Goal: Check status

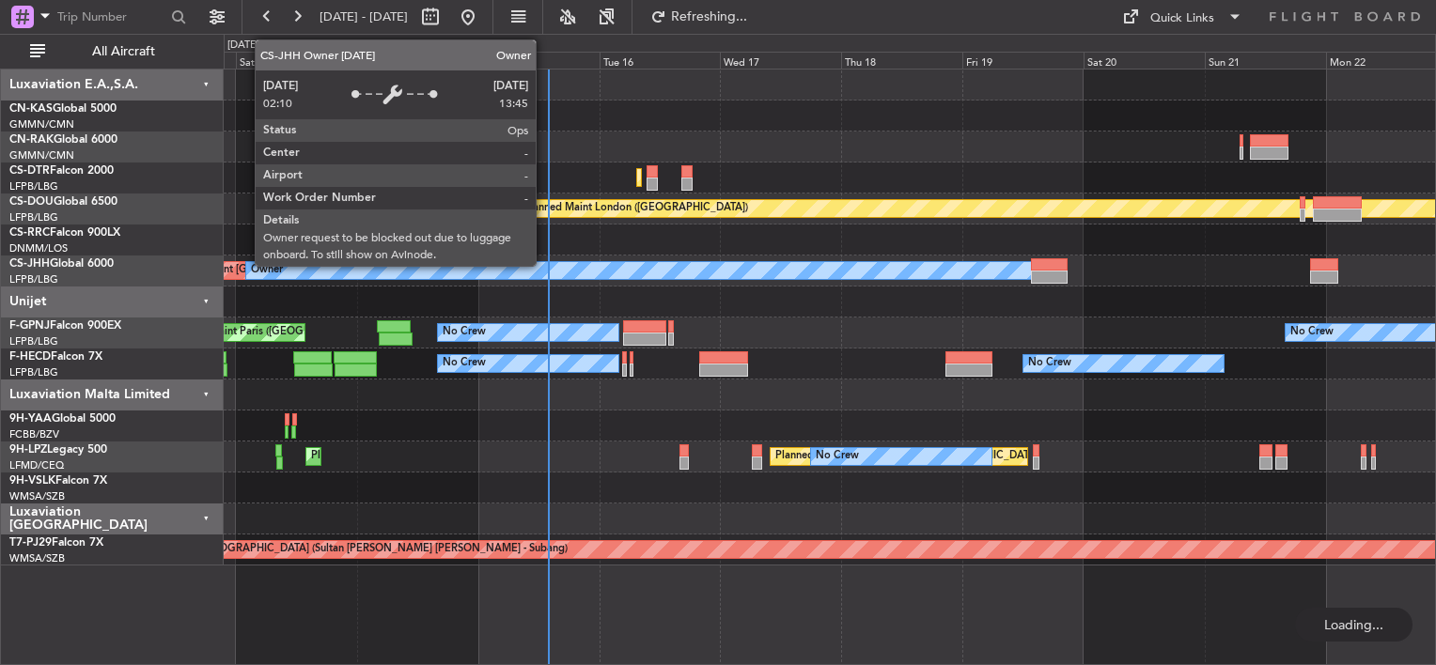
click at [611, 268] on div "Owner" at bounding box center [638, 270] width 784 height 17
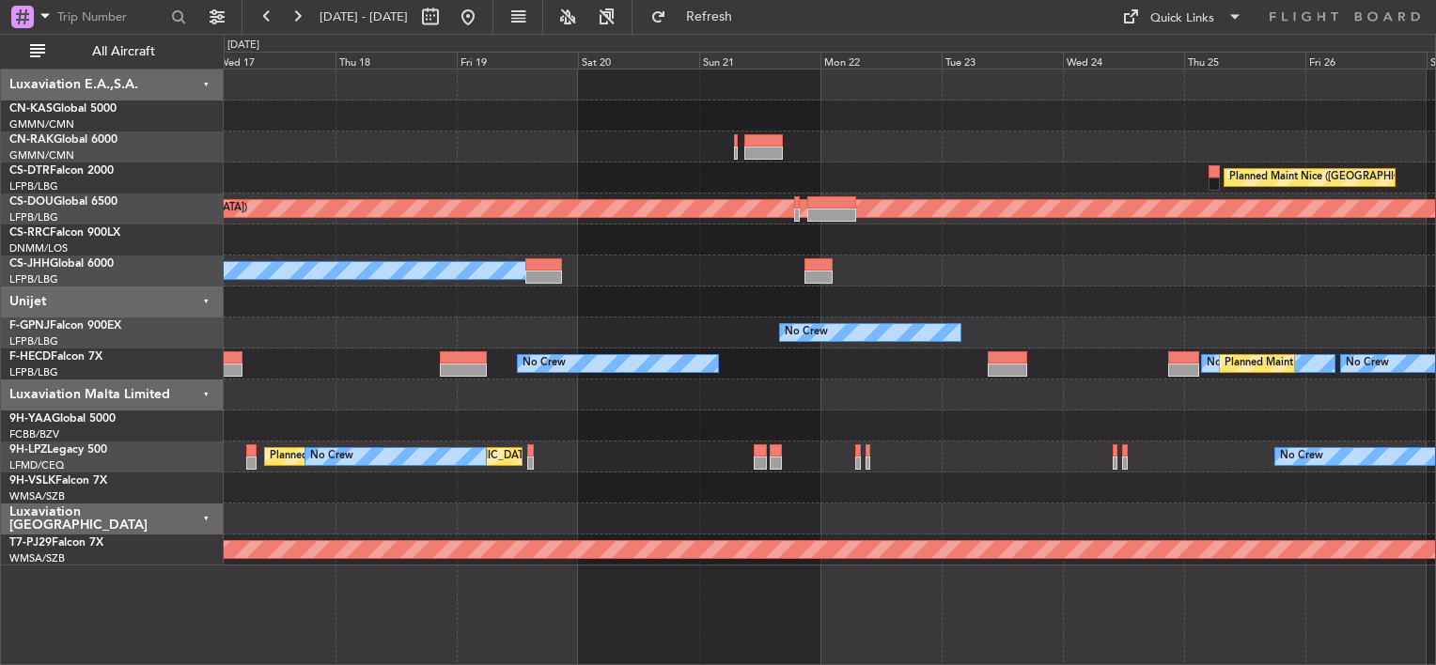
click at [486, 195] on div "Planned Maint Nice ([GEOGRAPHIC_DATA]) Planned Maint Sofia Planned Maint [GEOGR…" at bounding box center [829, 318] width 1211 height 496
click at [460, 213] on div "Planned Maint Nice ([GEOGRAPHIC_DATA]) Planned Maint Sofia Planned Maint [GEOGR…" at bounding box center [829, 318] width 1211 height 496
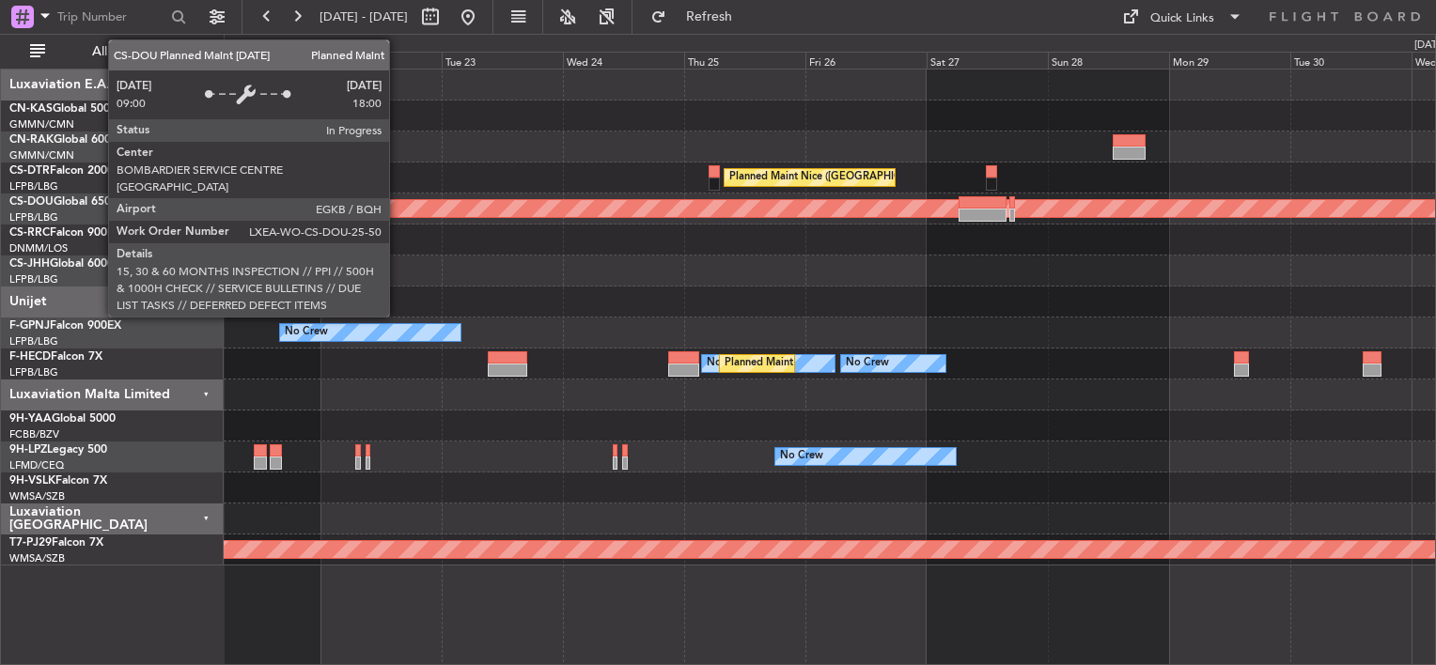
click at [505, 214] on div "Planned Maint Nice ([GEOGRAPHIC_DATA]) Planned Maint [GEOGRAPHIC_DATA] ([GEOGRA…" at bounding box center [829, 318] width 1211 height 496
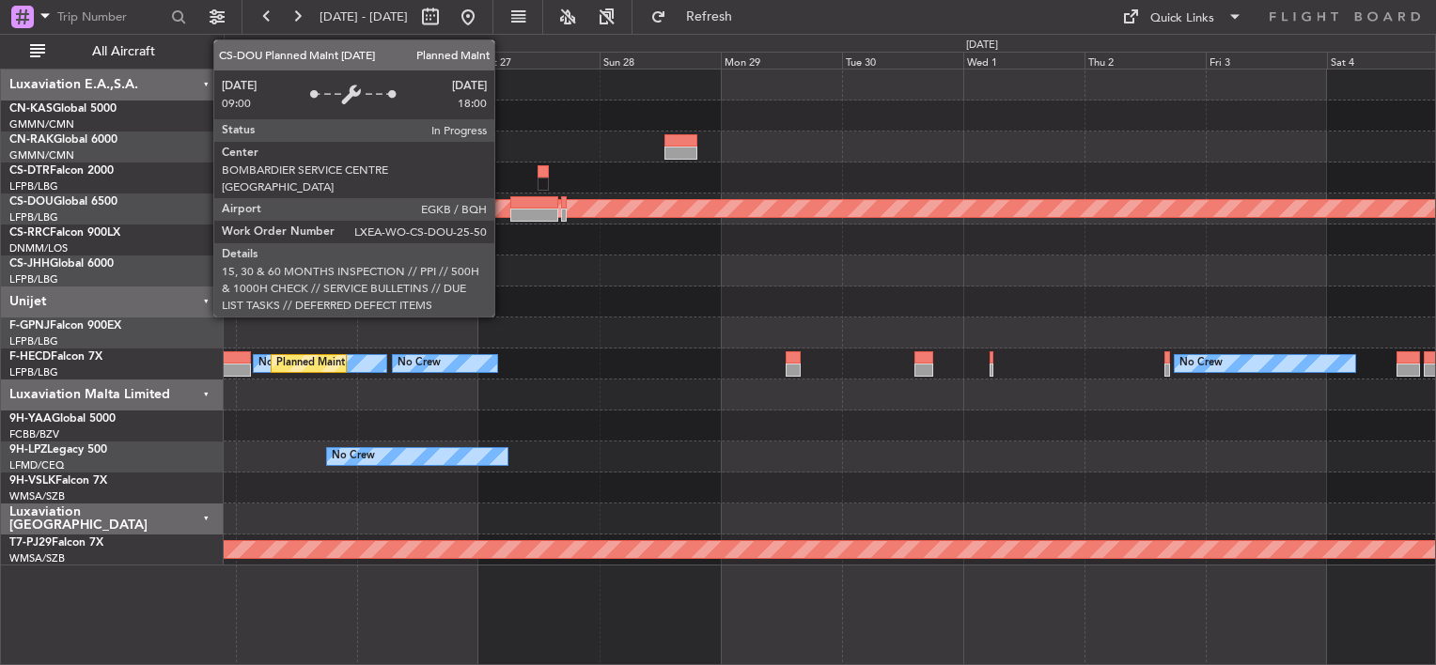
click at [394, 201] on div "Planned Maint Nice ([GEOGRAPHIC_DATA]) Planned Maint [GEOGRAPHIC_DATA] ([GEOGRA…" at bounding box center [829, 318] width 1211 height 496
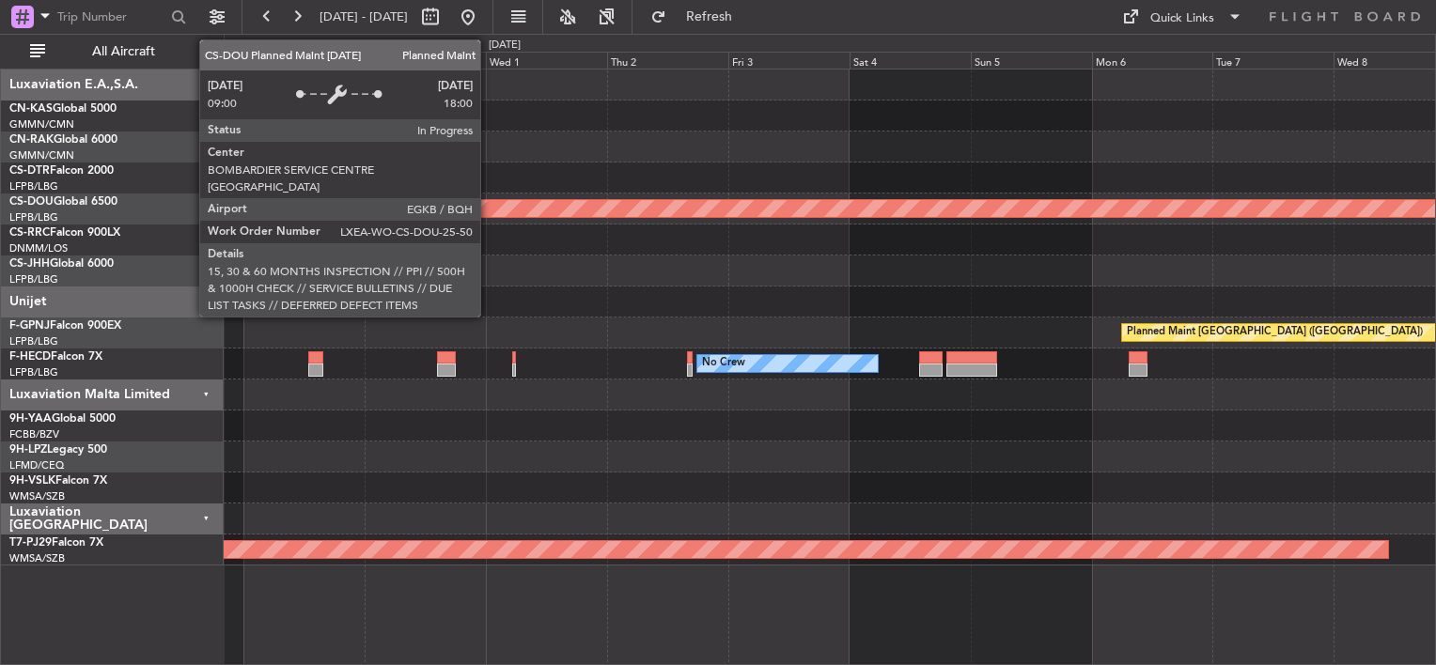
click at [492, 203] on div "Planned Maint Nice ([GEOGRAPHIC_DATA]) Planned Maint [GEOGRAPHIC_DATA] ([GEOGRA…" at bounding box center [829, 318] width 1211 height 496
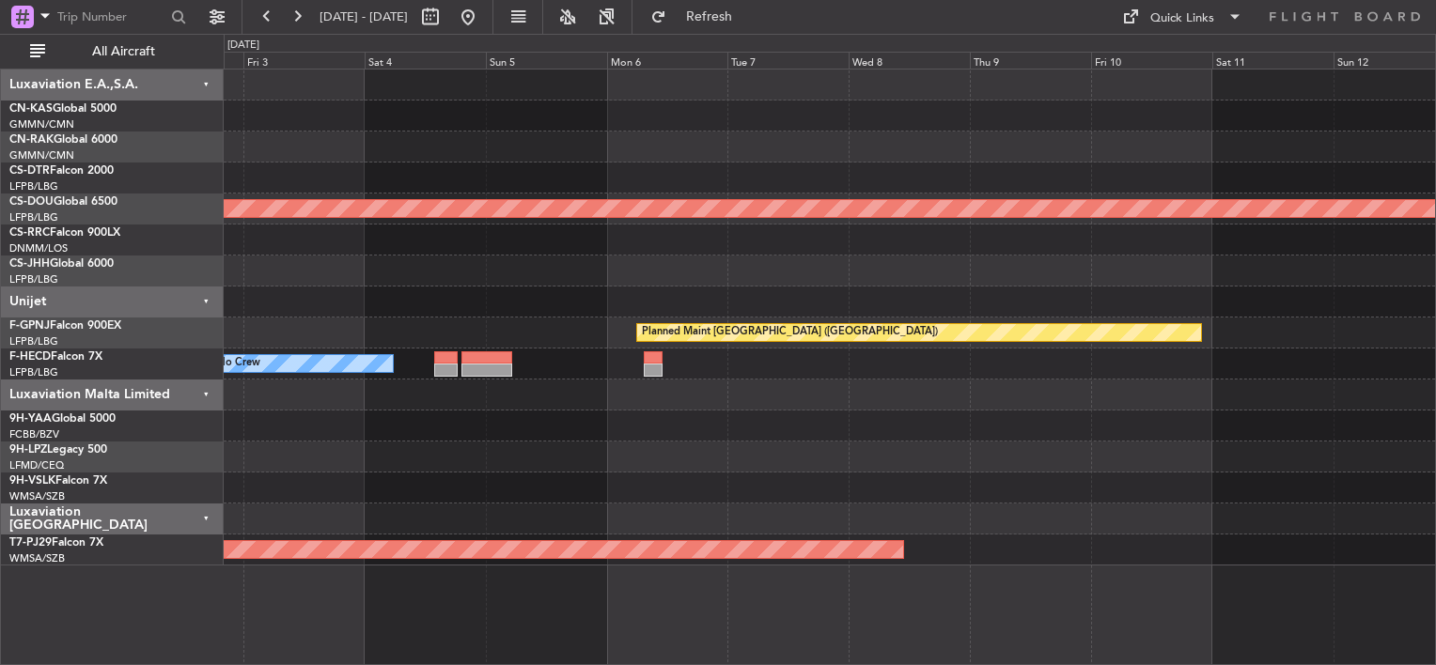
click at [264, 182] on div "Planned Maint London ([GEOGRAPHIC_DATA]) Planned Maint [GEOGRAPHIC_DATA] ([GEOG…" at bounding box center [829, 318] width 1211 height 496
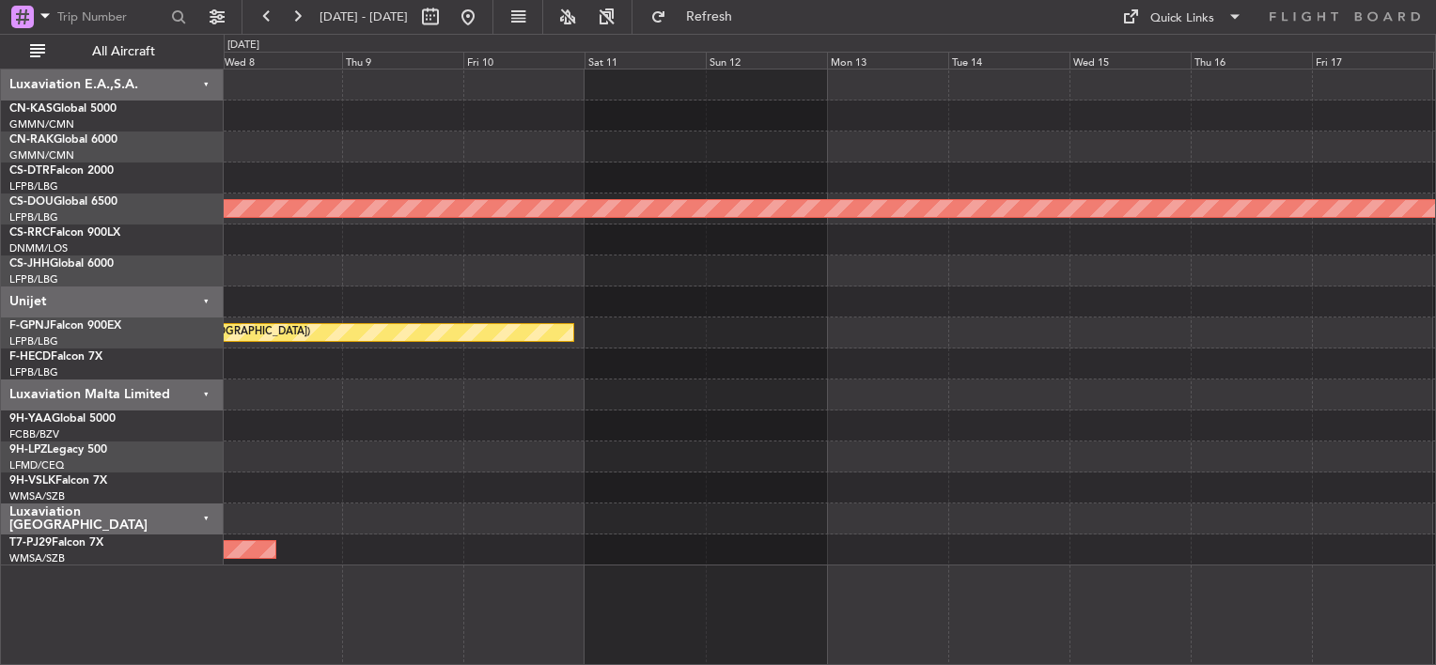
click at [150, 161] on div "Planned Maint London ([GEOGRAPHIC_DATA]) Planned Maint [GEOGRAPHIC_DATA] ([GEOG…" at bounding box center [718, 349] width 1436 height 631
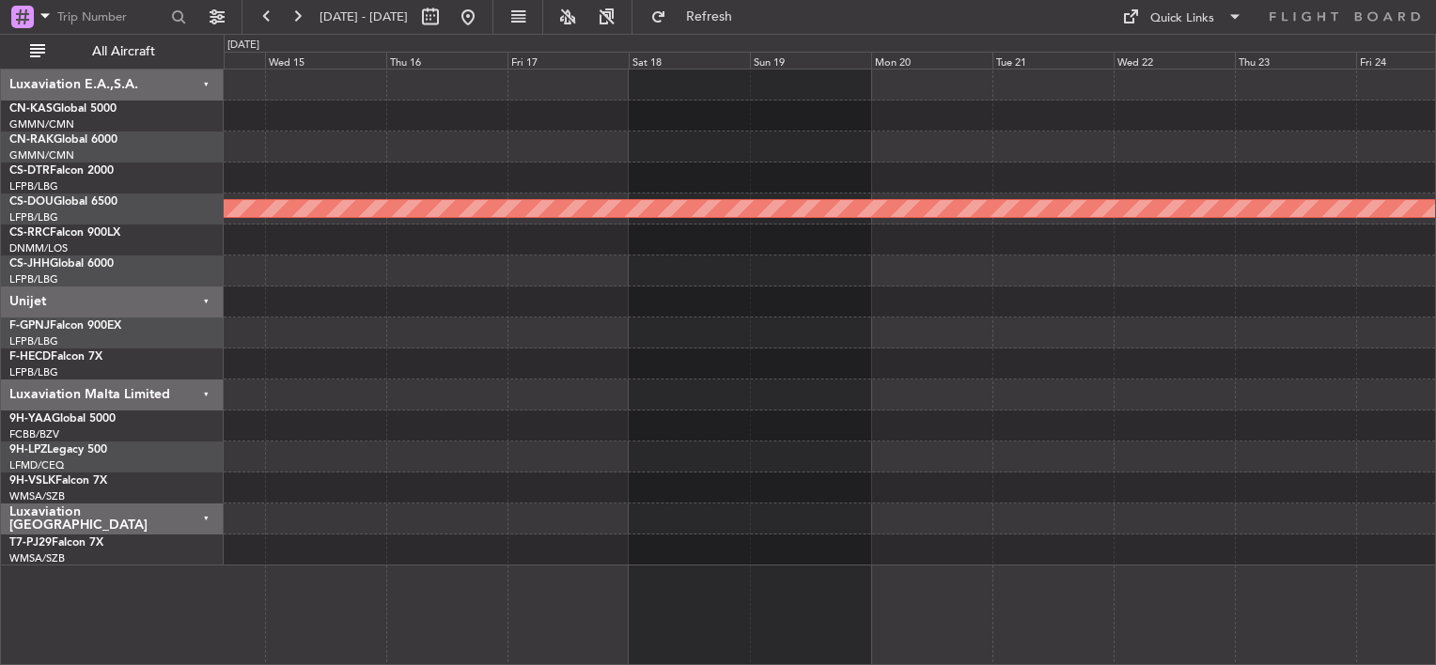
click at [184, 166] on div "Planned Maint London ([GEOGRAPHIC_DATA]) Luxaviation E.A.,S.A. CN-KAS Global 50…" at bounding box center [718, 349] width 1436 height 631
click at [1275, 289] on div "Planned Maint London ([GEOGRAPHIC_DATA])" at bounding box center [829, 318] width 1211 height 496
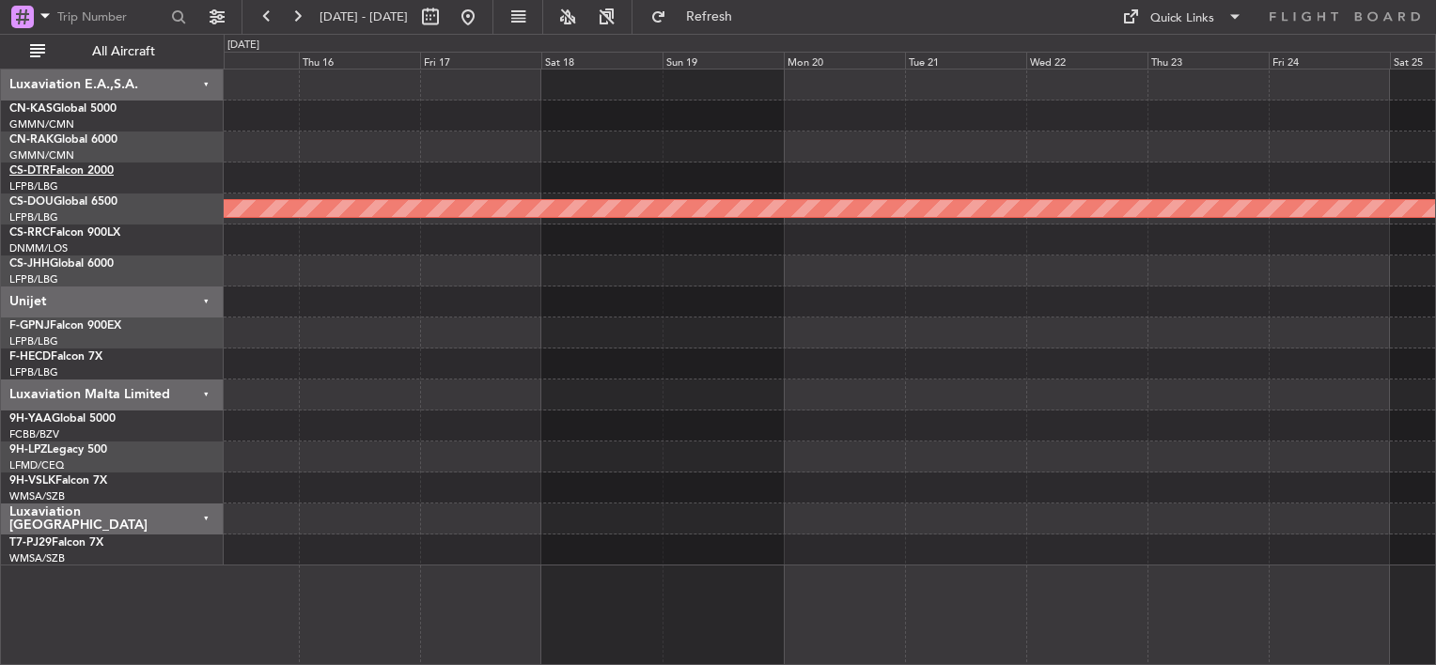
click at [894, 225] on div "Planned Maint London ([GEOGRAPHIC_DATA]) Luxaviation E.A.,S.A. CN-KAS Global 50…" at bounding box center [718, 349] width 1436 height 631
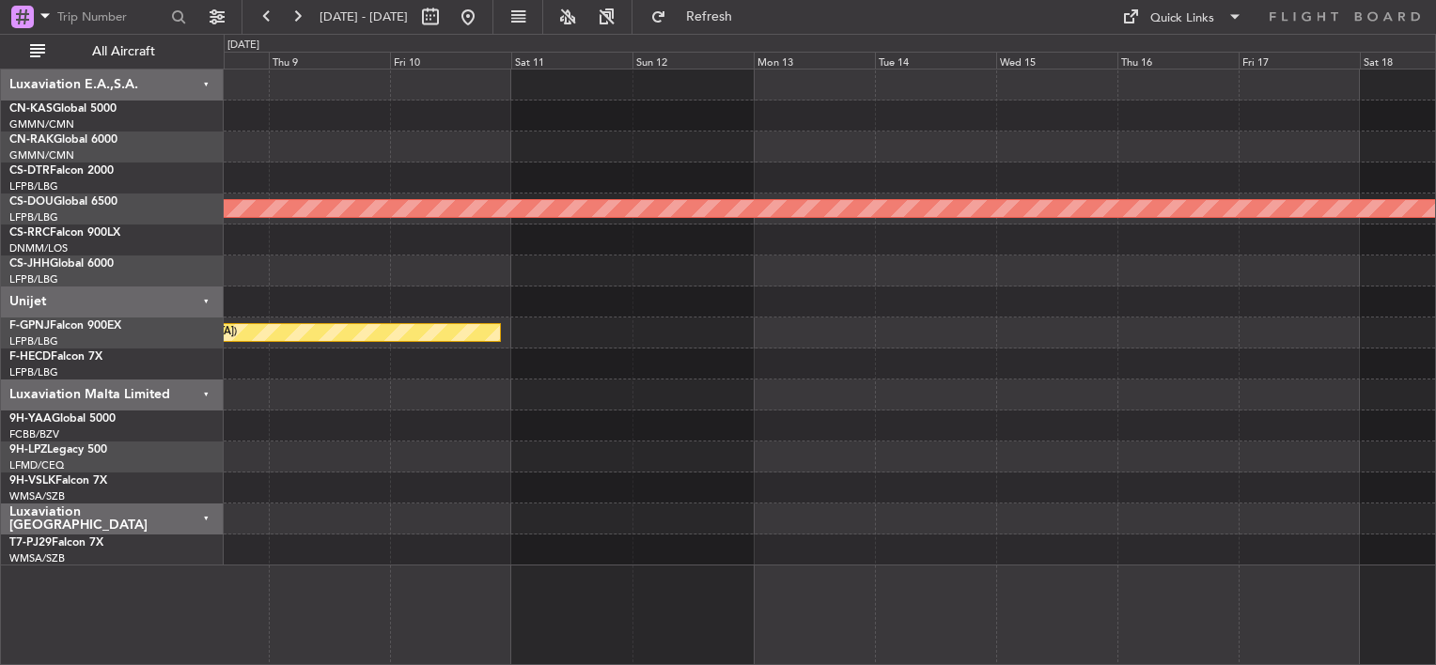
click at [1151, 312] on div "Planned Maint London ([GEOGRAPHIC_DATA]) Planned Maint [GEOGRAPHIC_DATA] ([GEOG…" at bounding box center [829, 318] width 1211 height 496
